Goal: Transaction & Acquisition: Purchase product/service

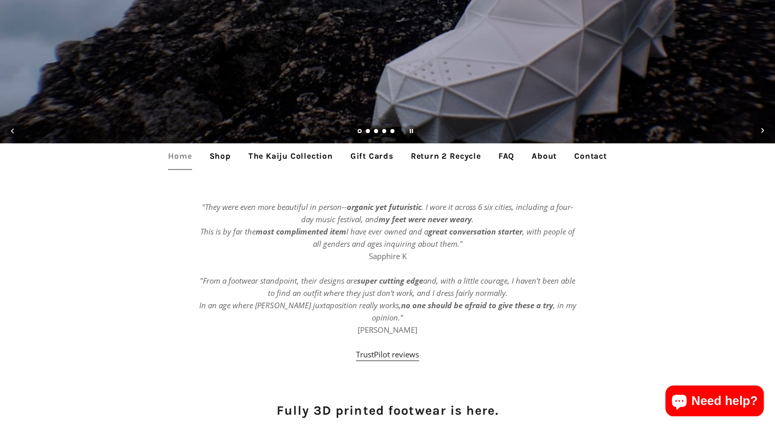
scroll to position [256, 0]
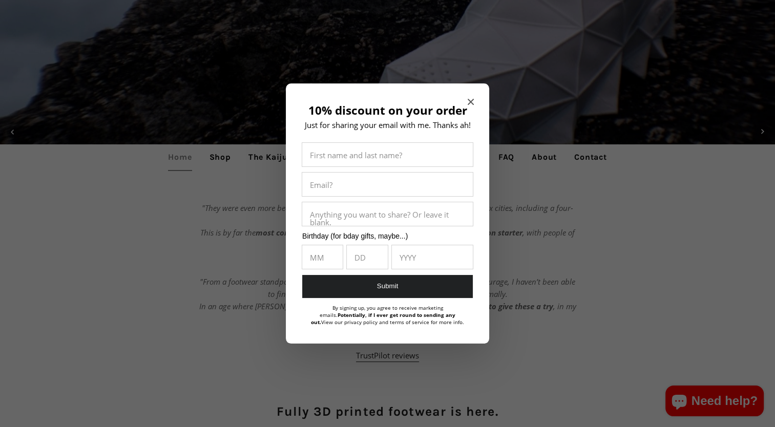
click at [225, 159] on section "10% discount on your order Just for sharing your email with me. Thanks ah! Firs…" at bounding box center [387, 213] width 775 height 427
click at [473, 101] on icon "Close modal" at bounding box center [471, 102] width 6 height 6
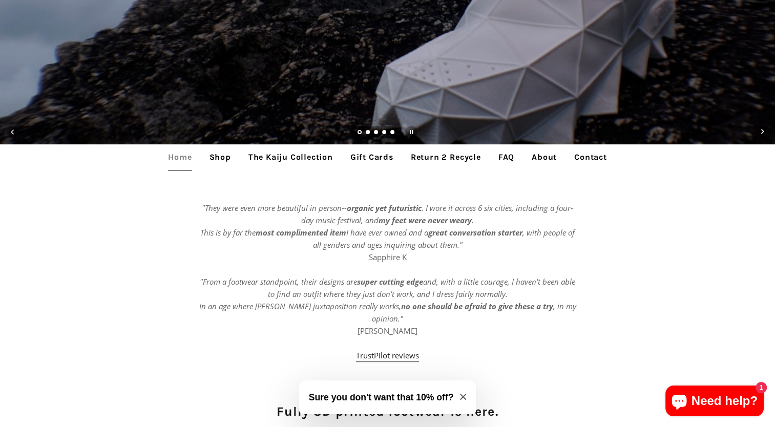
click at [213, 159] on link "Shop" at bounding box center [220, 157] width 37 height 26
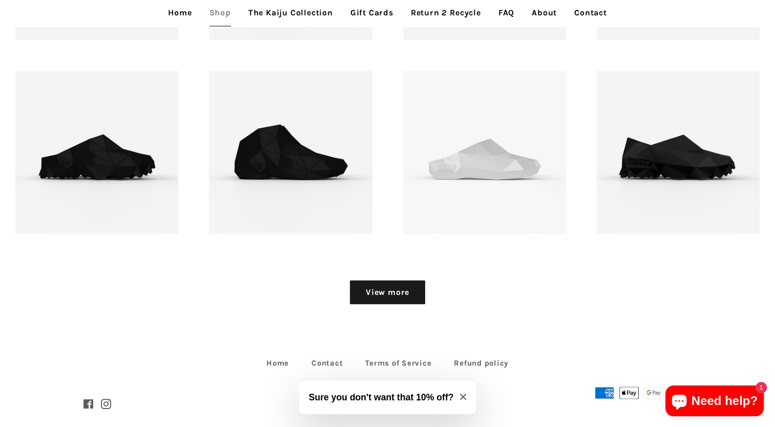
scroll to position [1268, 0]
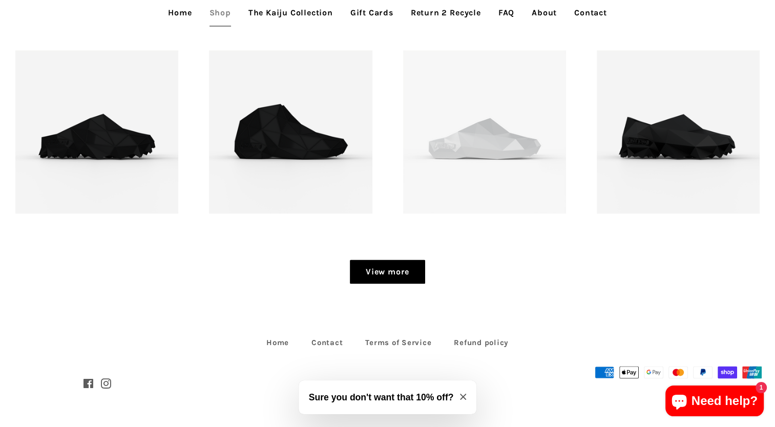
click at [375, 277] on link "View more" at bounding box center [387, 272] width 75 height 25
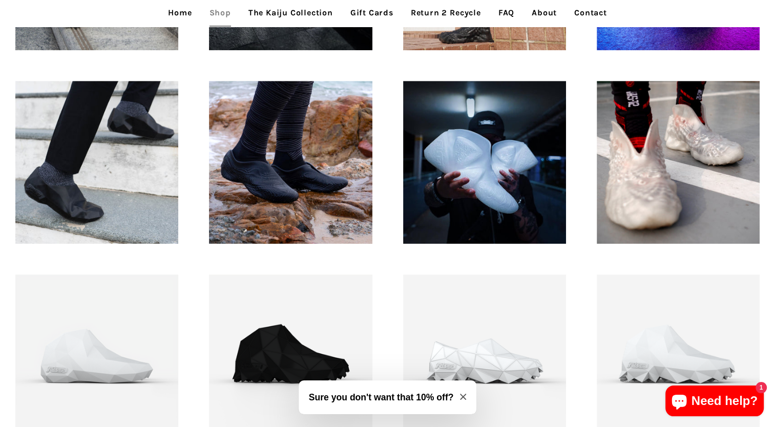
scroll to position [729, 0]
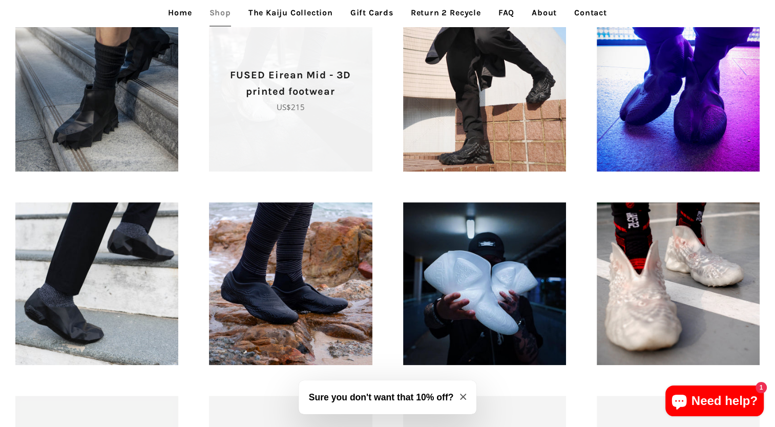
click at [295, 138] on span "FUSED Eirean Mid - 3D printed footwear Regular price US$215" at bounding box center [290, 90] width 163 height 163
